Goal: Task Accomplishment & Management: Manage account settings

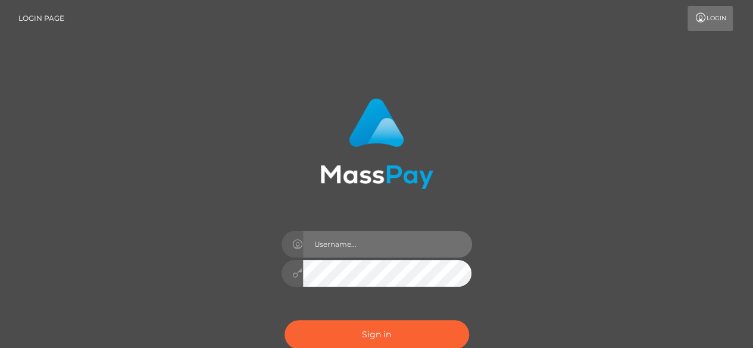
click at [413, 248] on input "text" at bounding box center [387, 244] width 169 height 27
type input "[EMAIL_ADDRESS][DOMAIN_NAME]"
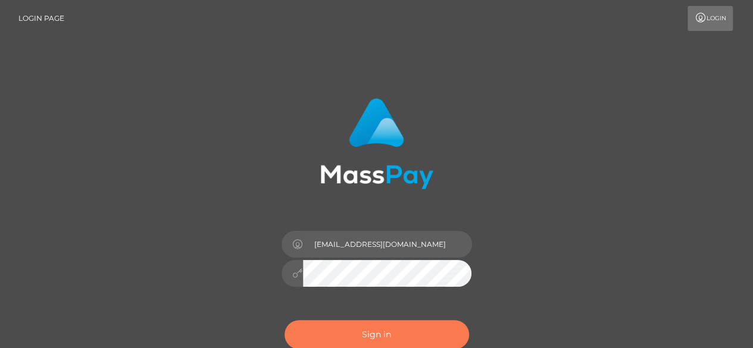
click at [419, 333] on button "Sign in" at bounding box center [377, 334] width 185 height 29
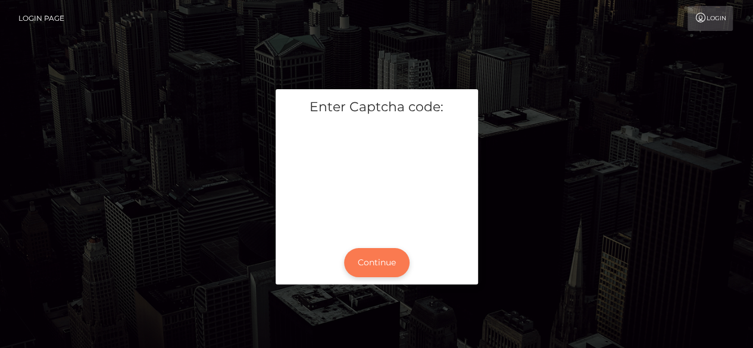
click at [384, 262] on button "Continue" at bounding box center [377, 262] width 66 height 29
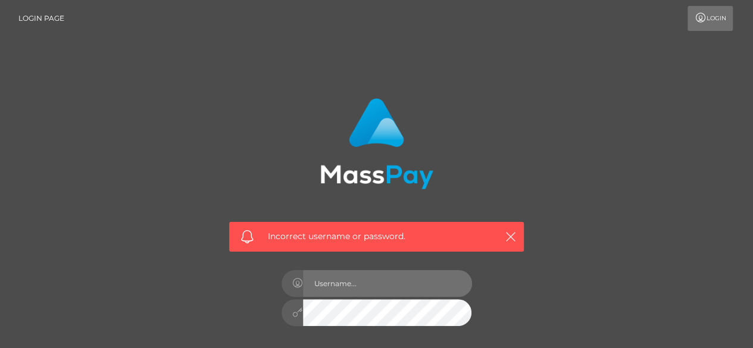
type input "[EMAIL_ADDRESS][DOMAIN_NAME]"
click at [425, 281] on input "[EMAIL_ADDRESS][DOMAIN_NAME]" at bounding box center [387, 283] width 169 height 27
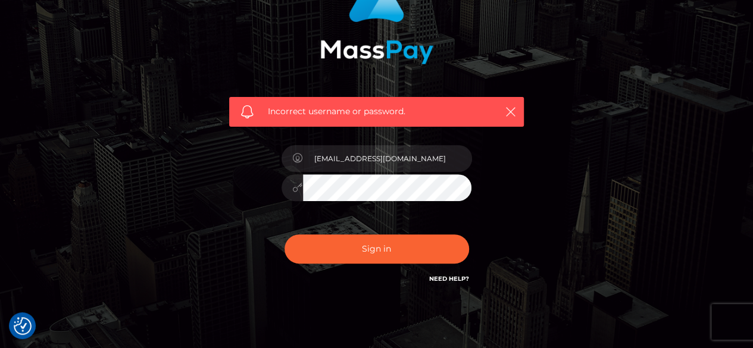
scroll to position [126, 0]
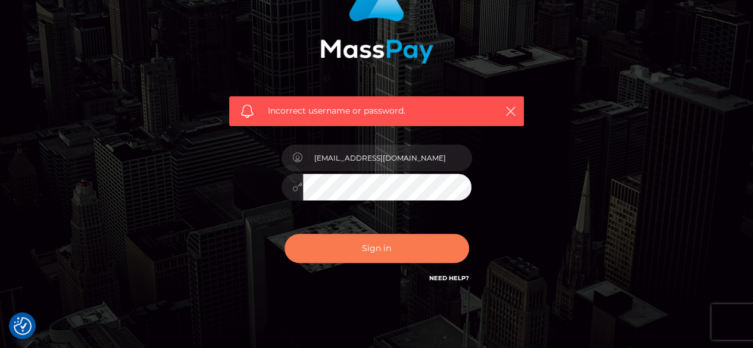
click at [424, 246] on button "Sign in" at bounding box center [377, 248] width 185 height 29
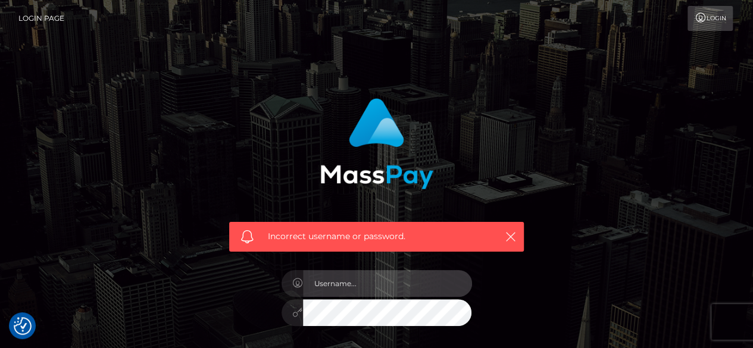
type input "[EMAIL_ADDRESS][DOMAIN_NAME]"
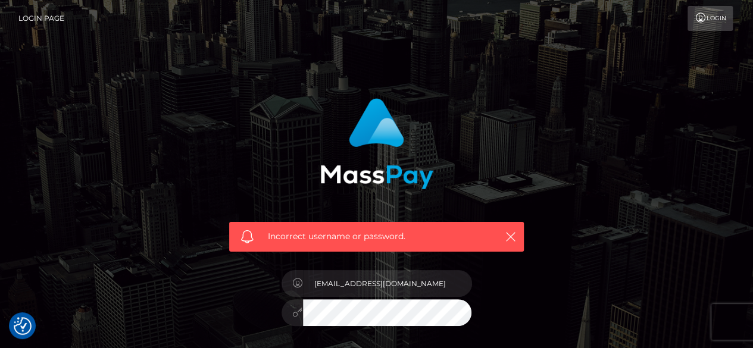
click at [719, 14] on link "Login" at bounding box center [710, 18] width 45 height 25
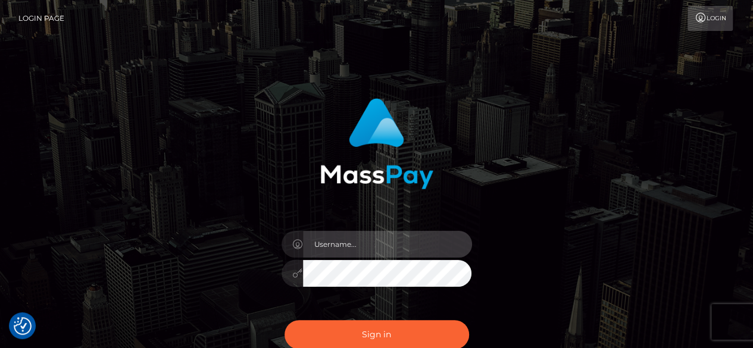
type input "[EMAIL_ADDRESS][DOMAIN_NAME]"
click at [443, 245] on input "sharlenejayalall@gmail.com" at bounding box center [387, 244] width 169 height 27
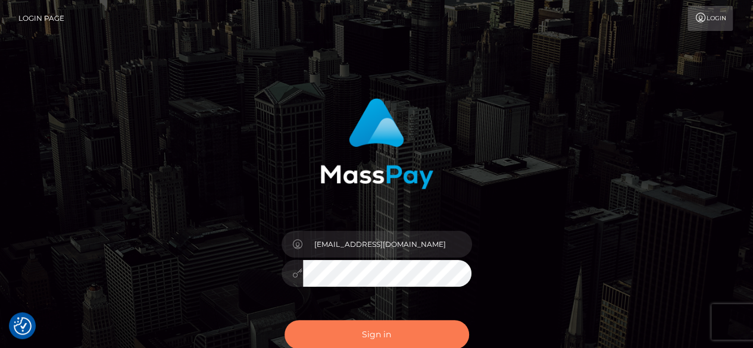
click at [404, 338] on button "Sign in" at bounding box center [377, 334] width 185 height 29
